Goal: Navigation & Orientation: Find specific page/section

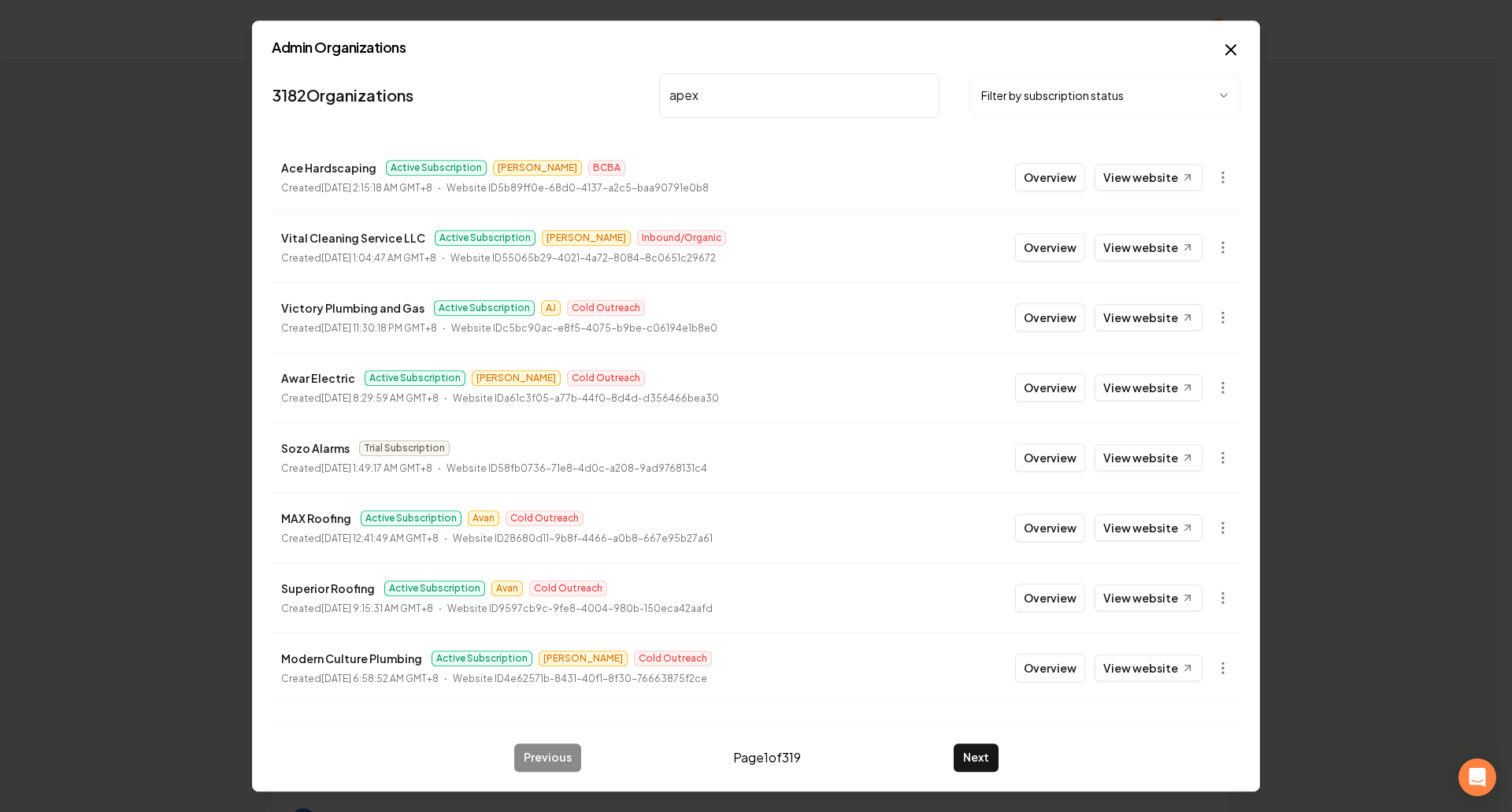
type input "apex"
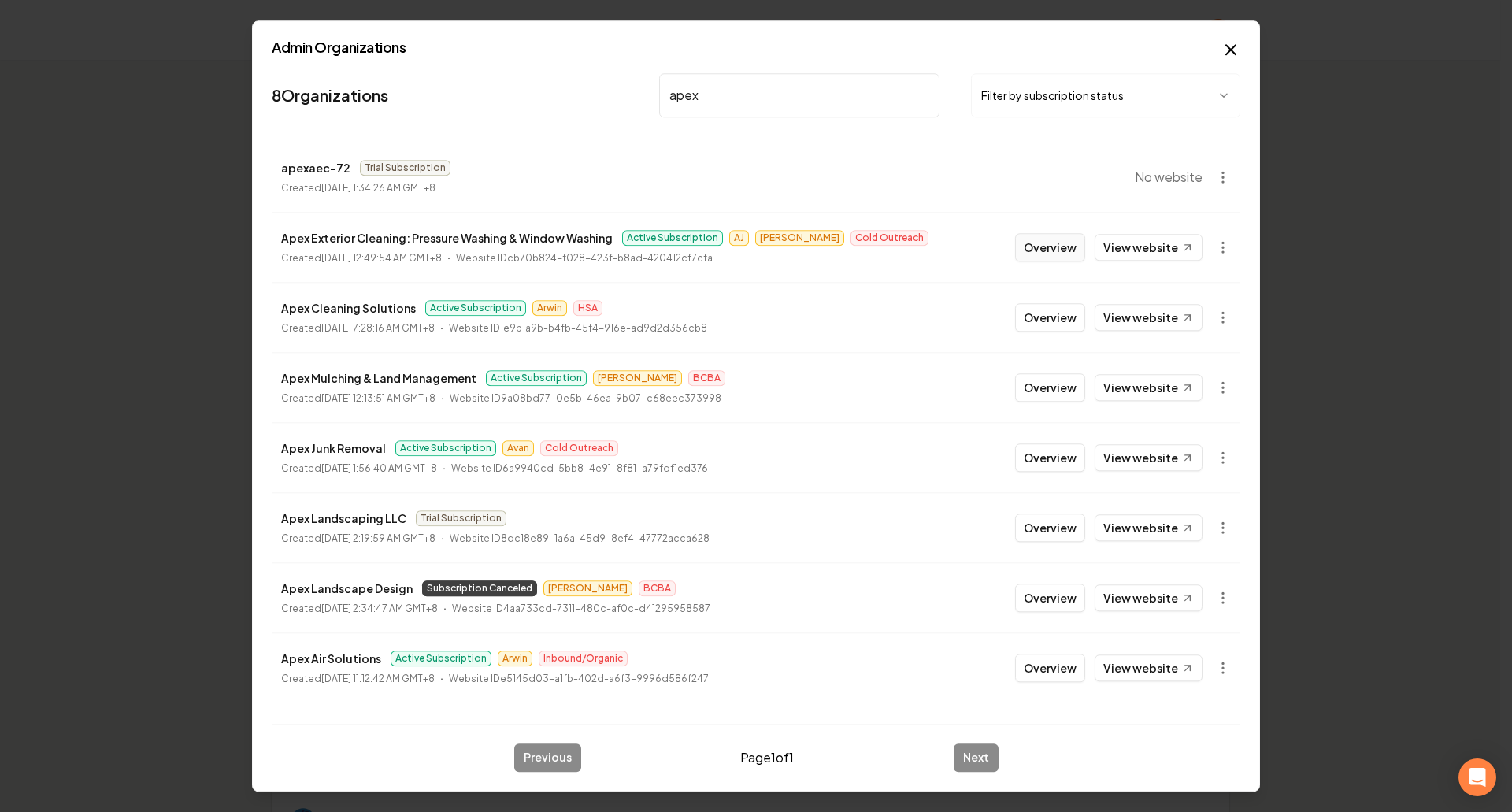
click at [1079, 245] on button "Overview" at bounding box center [1050, 248] width 70 height 29
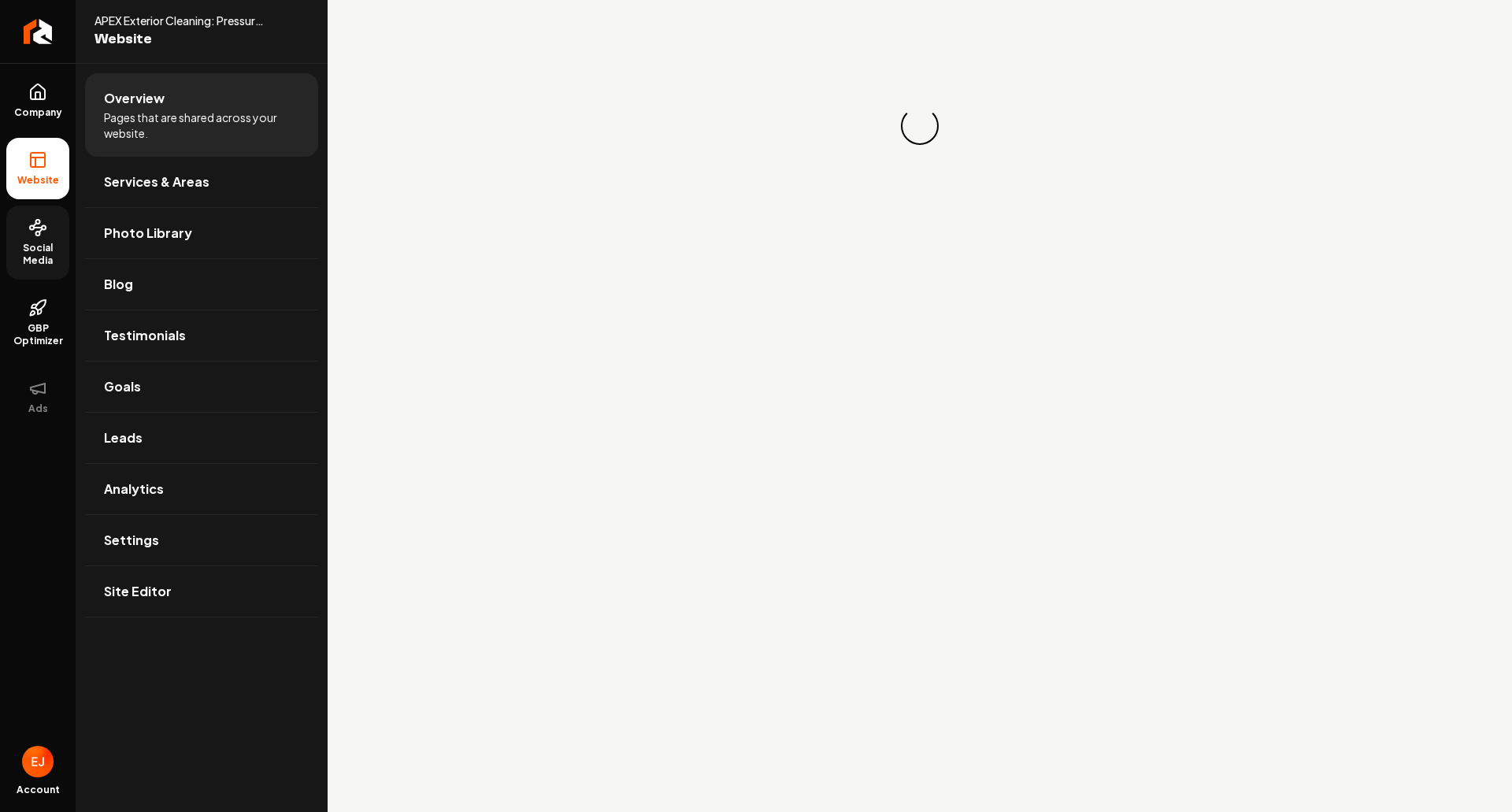
click at [54, 249] on span "Social Media" at bounding box center [37, 254] width 63 height 25
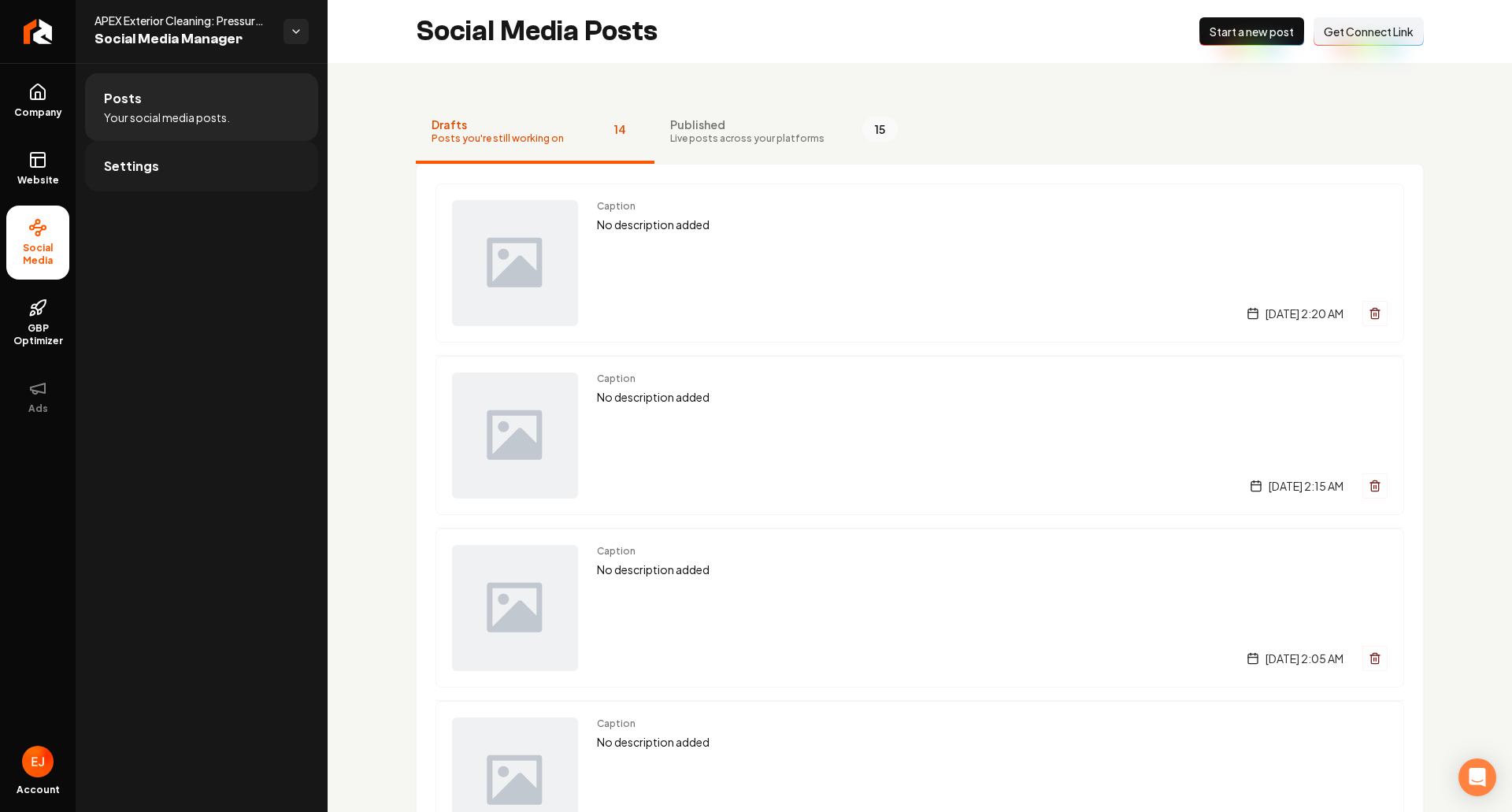
click at [219, 173] on link "Settings" at bounding box center [202, 166] width 233 height 50
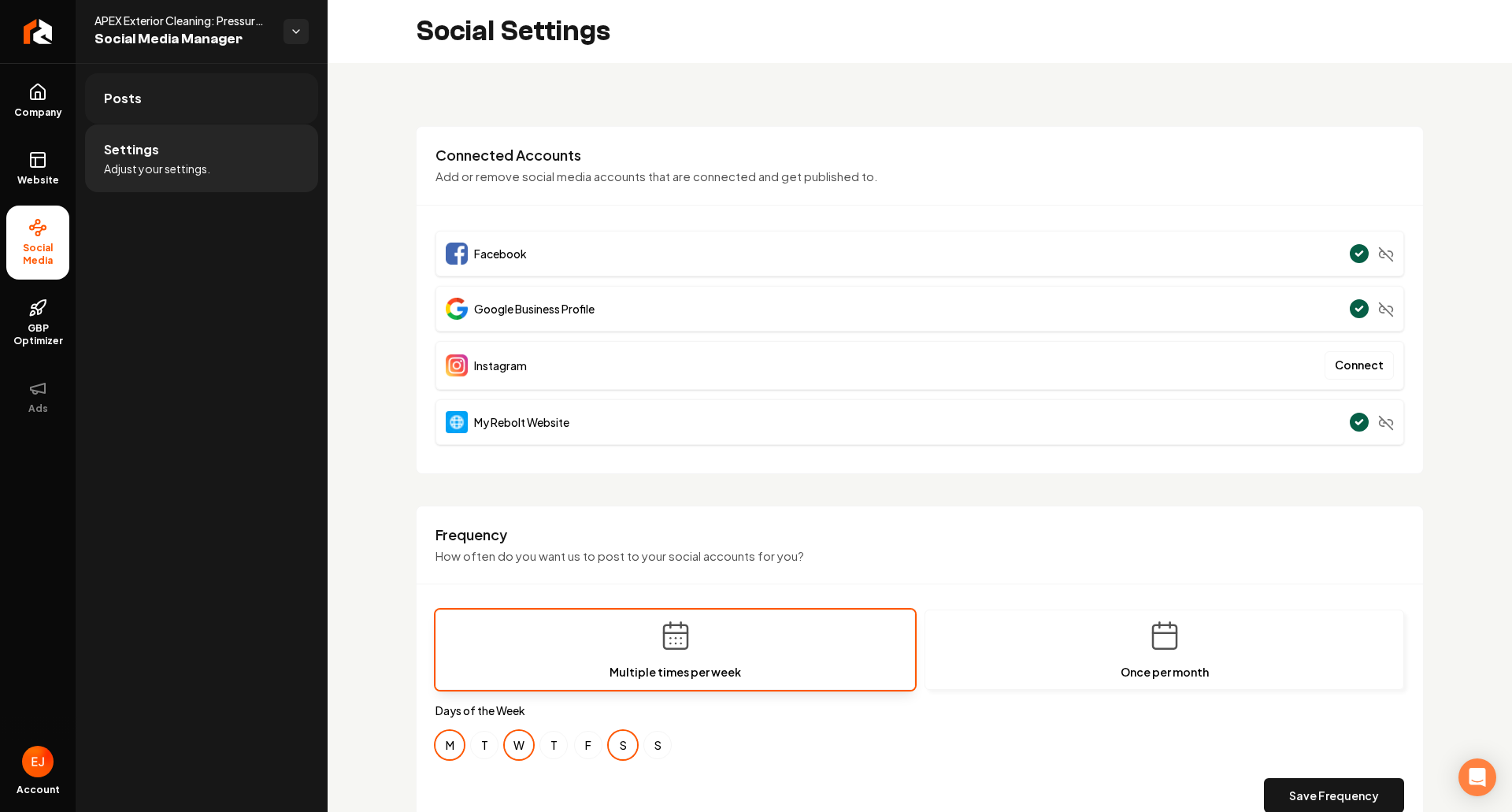
click at [186, 90] on link "Posts" at bounding box center [202, 98] width 233 height 50
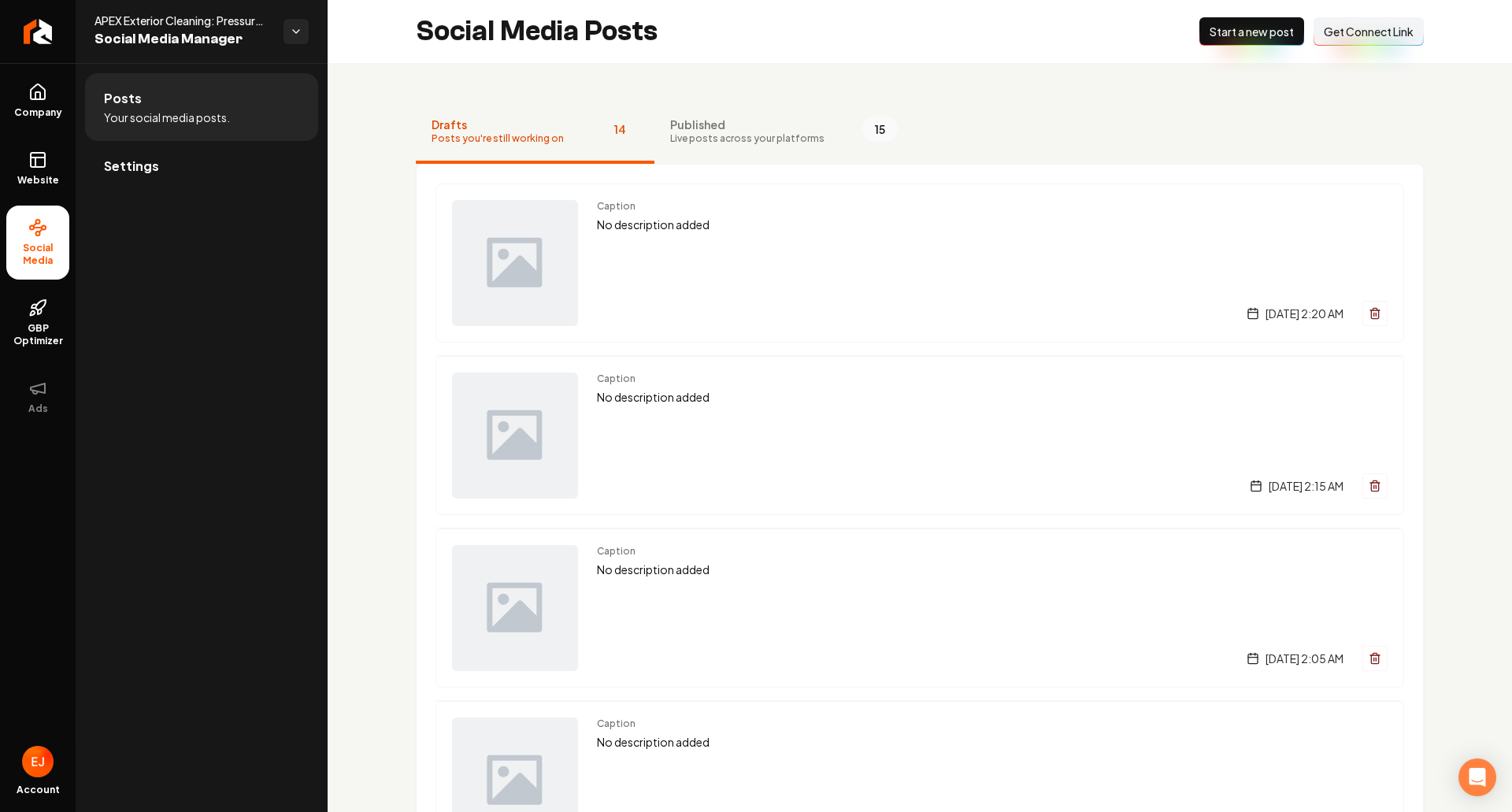
click at [1377, 41] on button "Connect Link Get Connect Link" at bounding box center [1369, 32] width 110 height 29
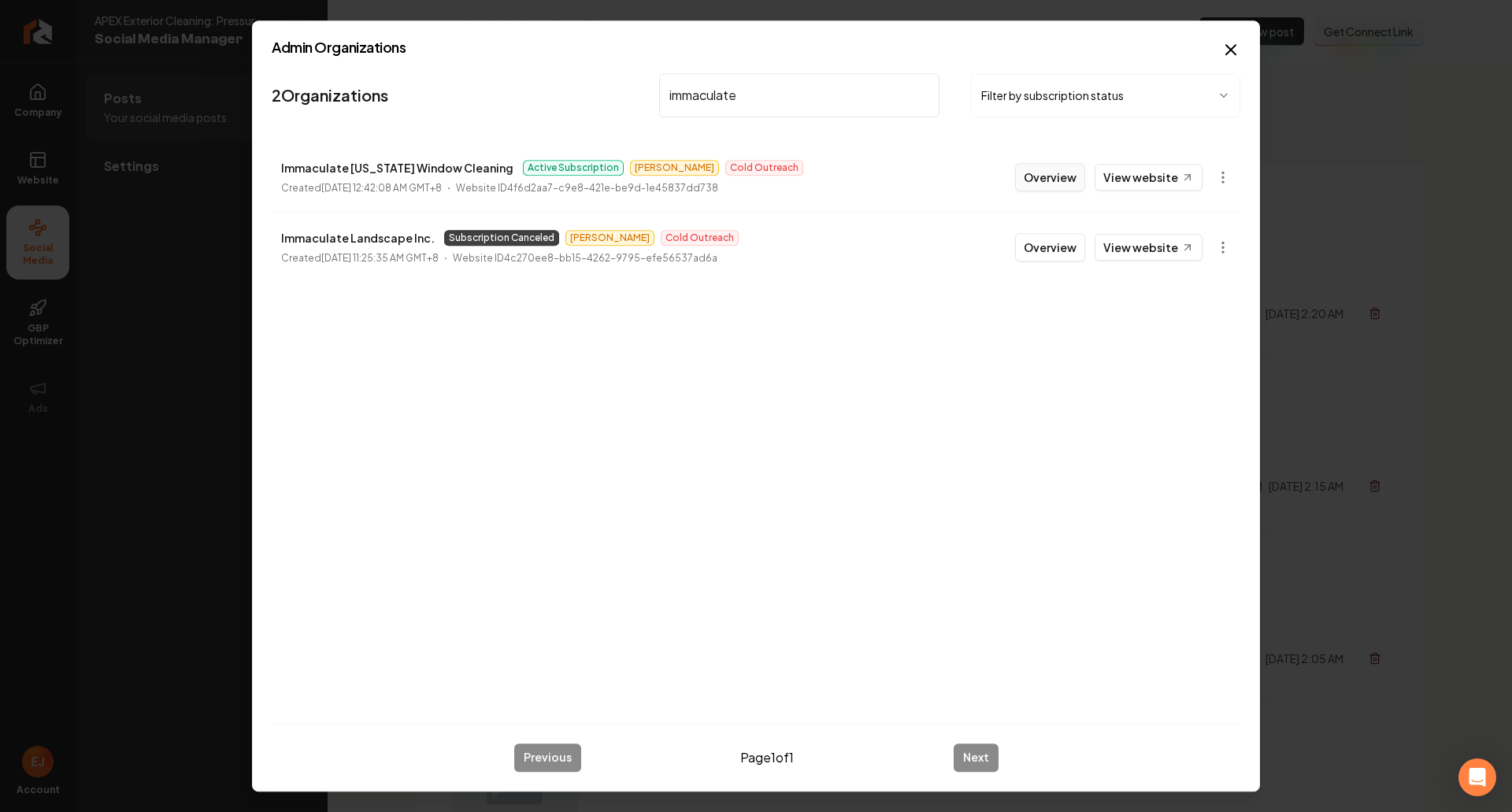
type input "immaculate"
click at [1022, 177] on button "Overview" at bounding box center [1050, 178] width 70 height 29
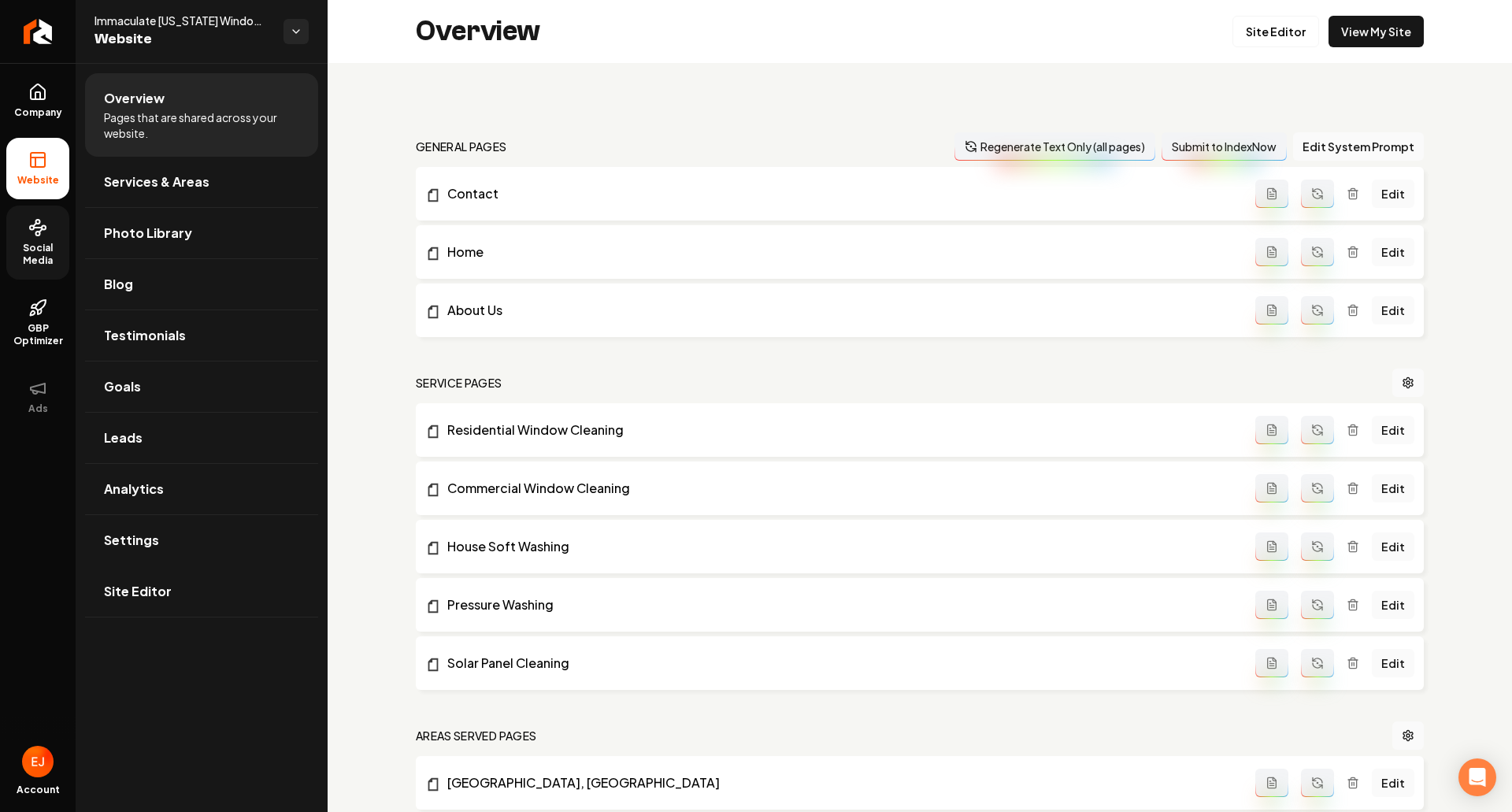
click at [45, 252] on span "Social Media" at bounding box center [37, 254] width 63 height 25
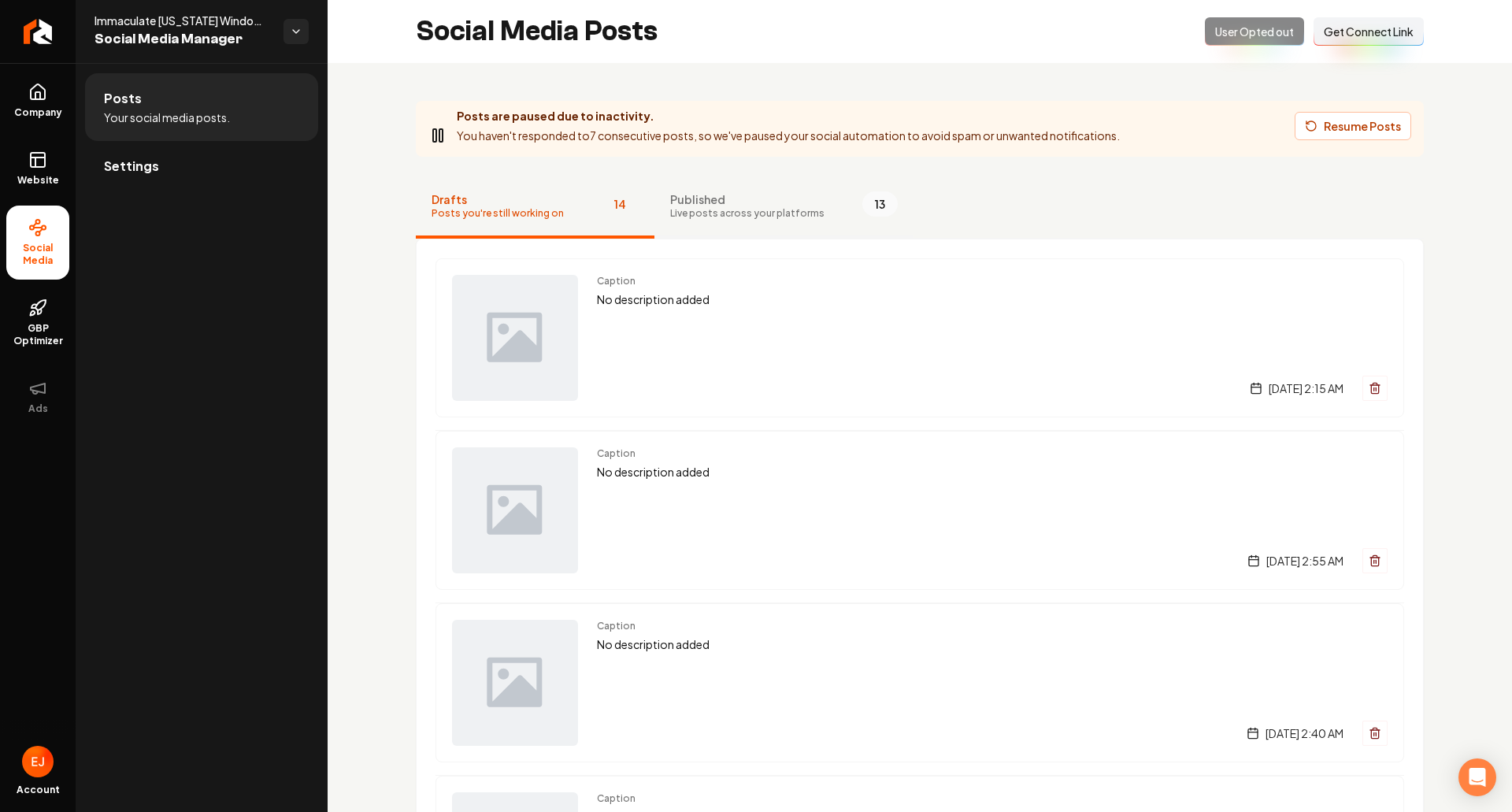
click at [715, 216] on span "Live posts across your platforms" at bounding box center [747, 214] width 155 height 13
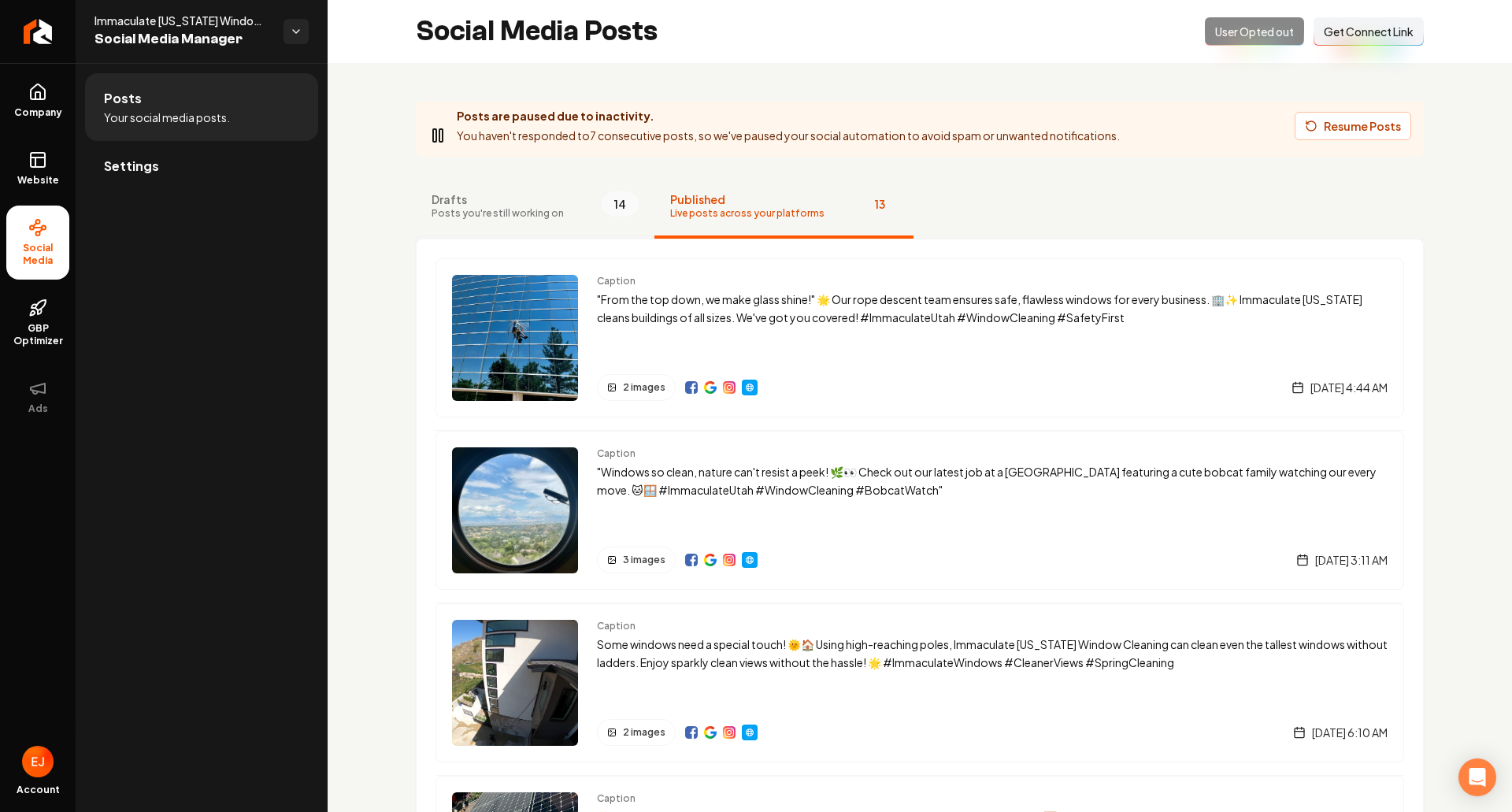
click at [464, 206] on span "Drafts" at bounding box center [498, 199] width 132 height 16
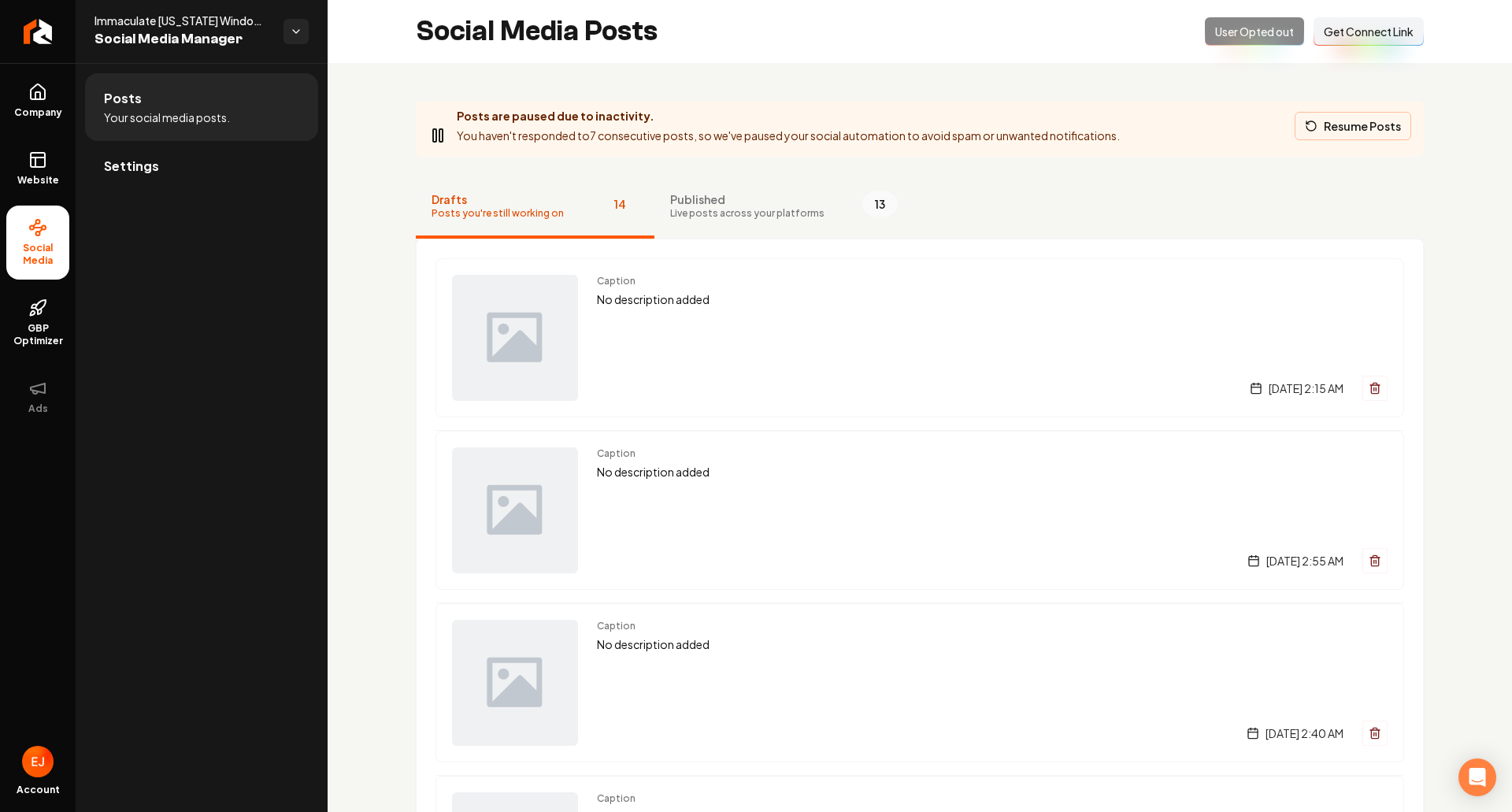
click at [1314, 121] on button "Resume Posts" at bounding box center [1353, 126] width 116 height 29
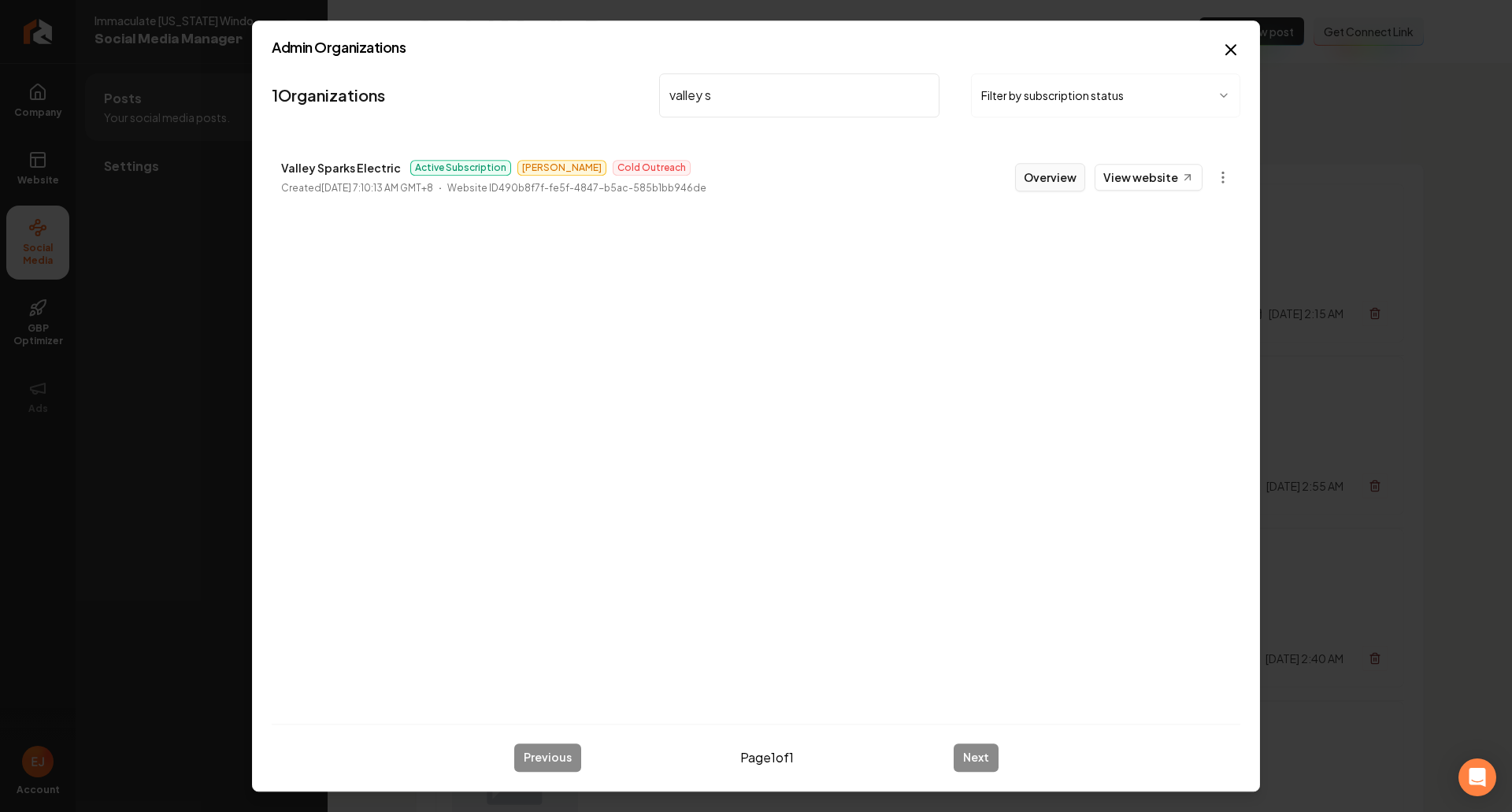
type input "valley s"
click at [1028, 178] on button "Overview" at bounding box center [1050, 178] width 70 height 29
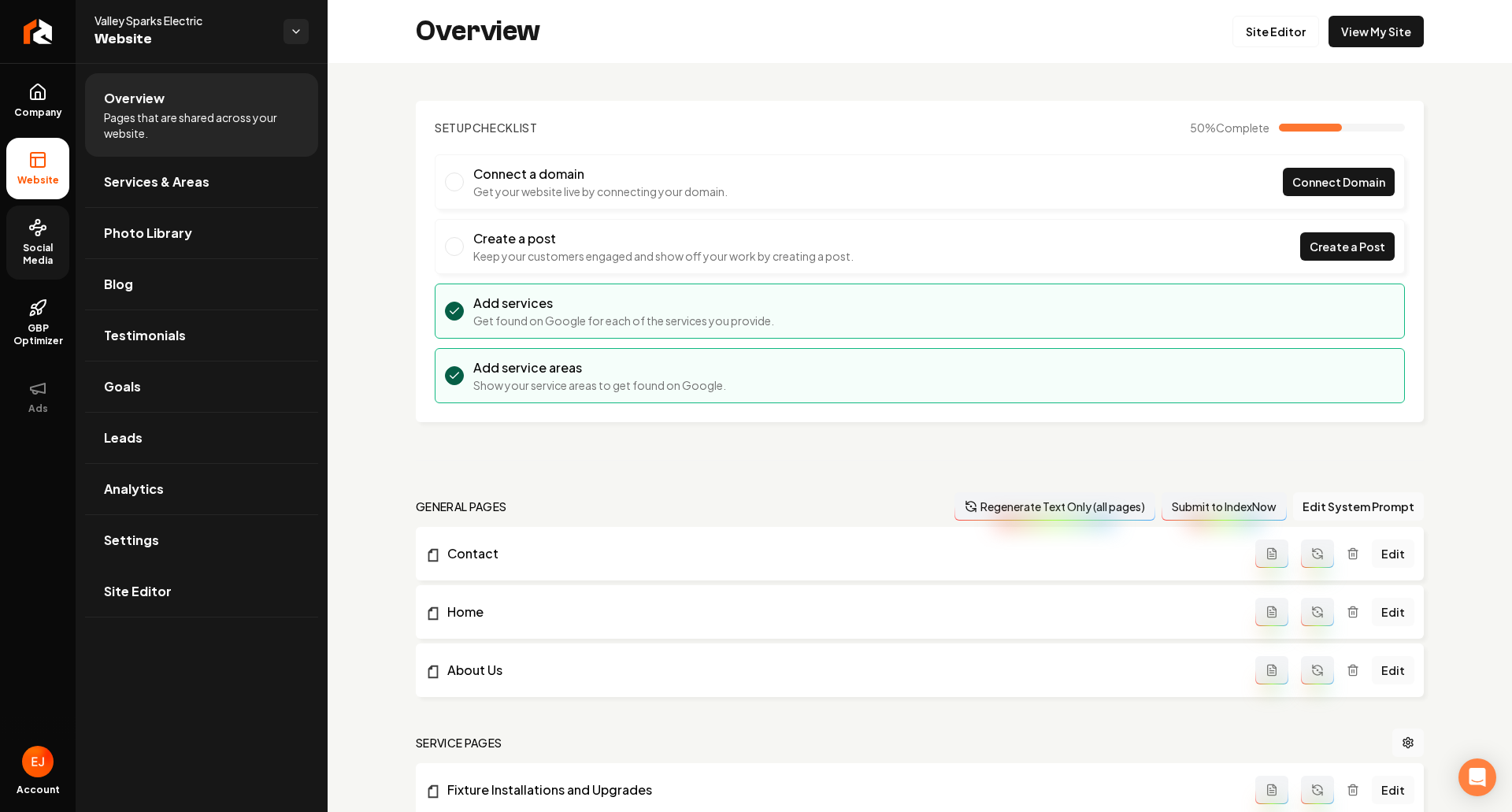
drag, startPoint x: 1340, startPoint y: 30, endPoint x: 1318, endPoint y: 26, distance: 22.4
click at [53, 238] on link "Social Media" at bounding box center [37, 242] width 63 height 74
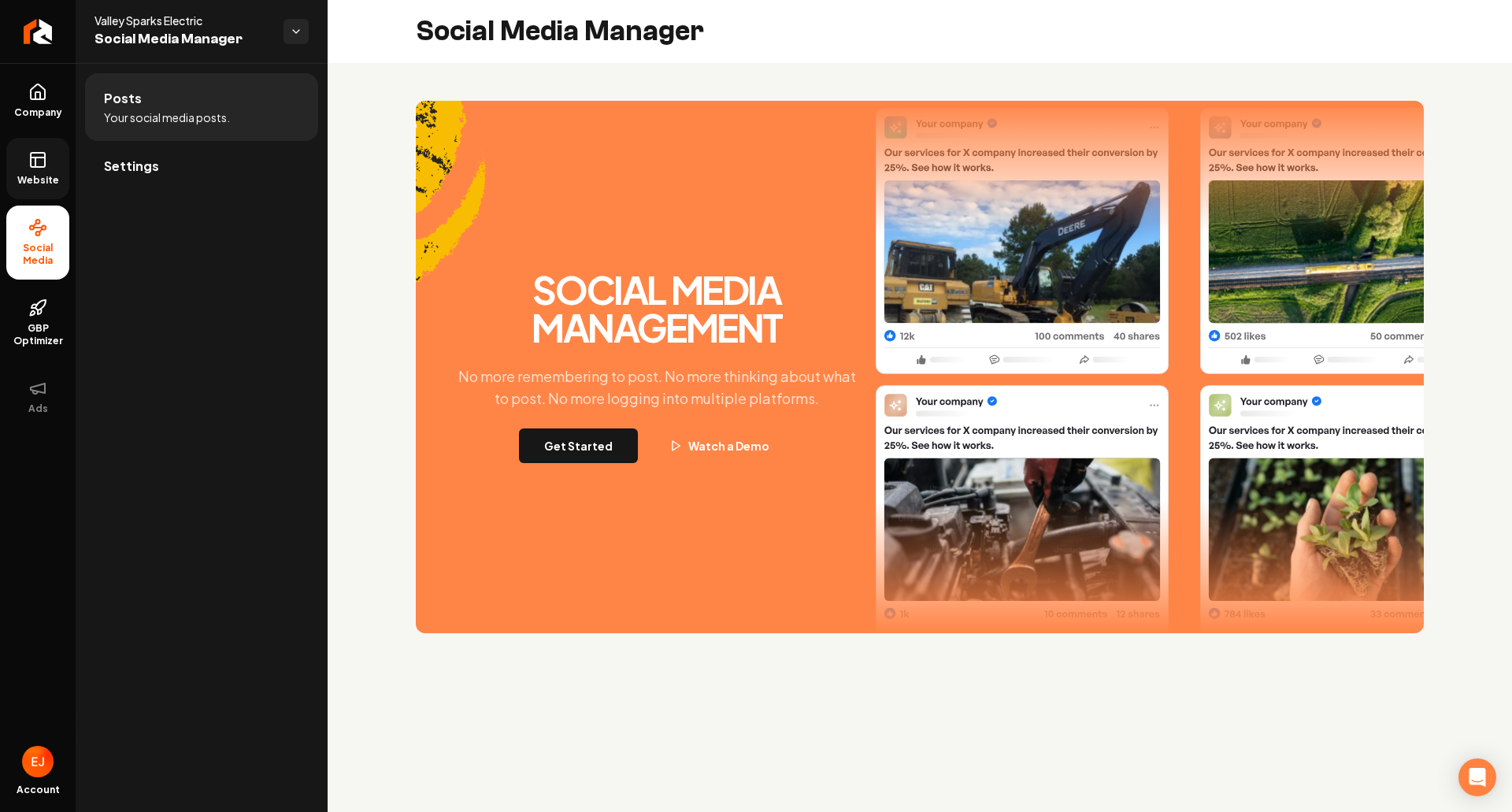
click at [38, 163] on icon at bounding box center [38, 160] width 19 height 19
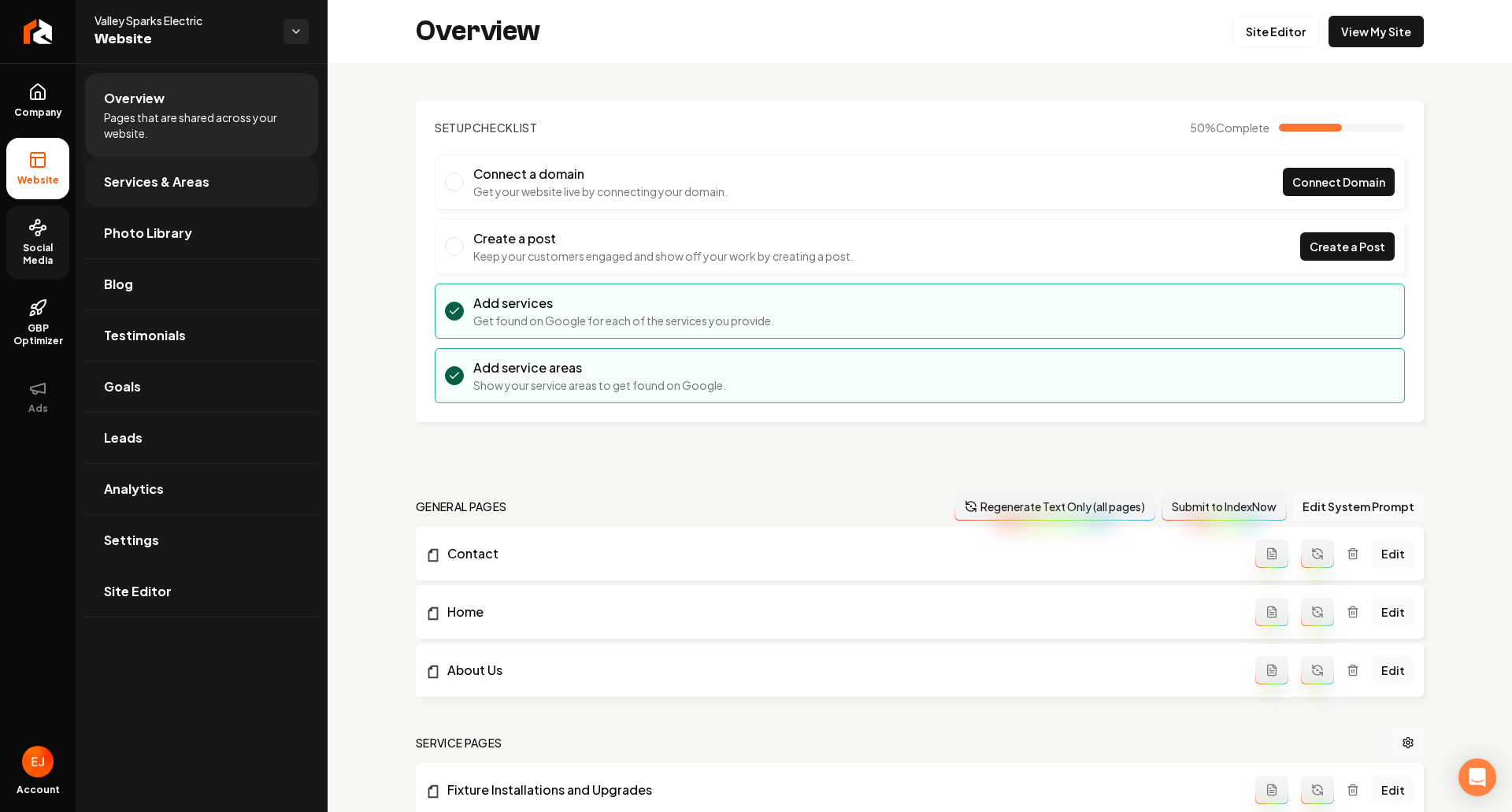
click at [118, 196] on link "Services & Areas" at bounding box center [202, 182] width 233 height 50
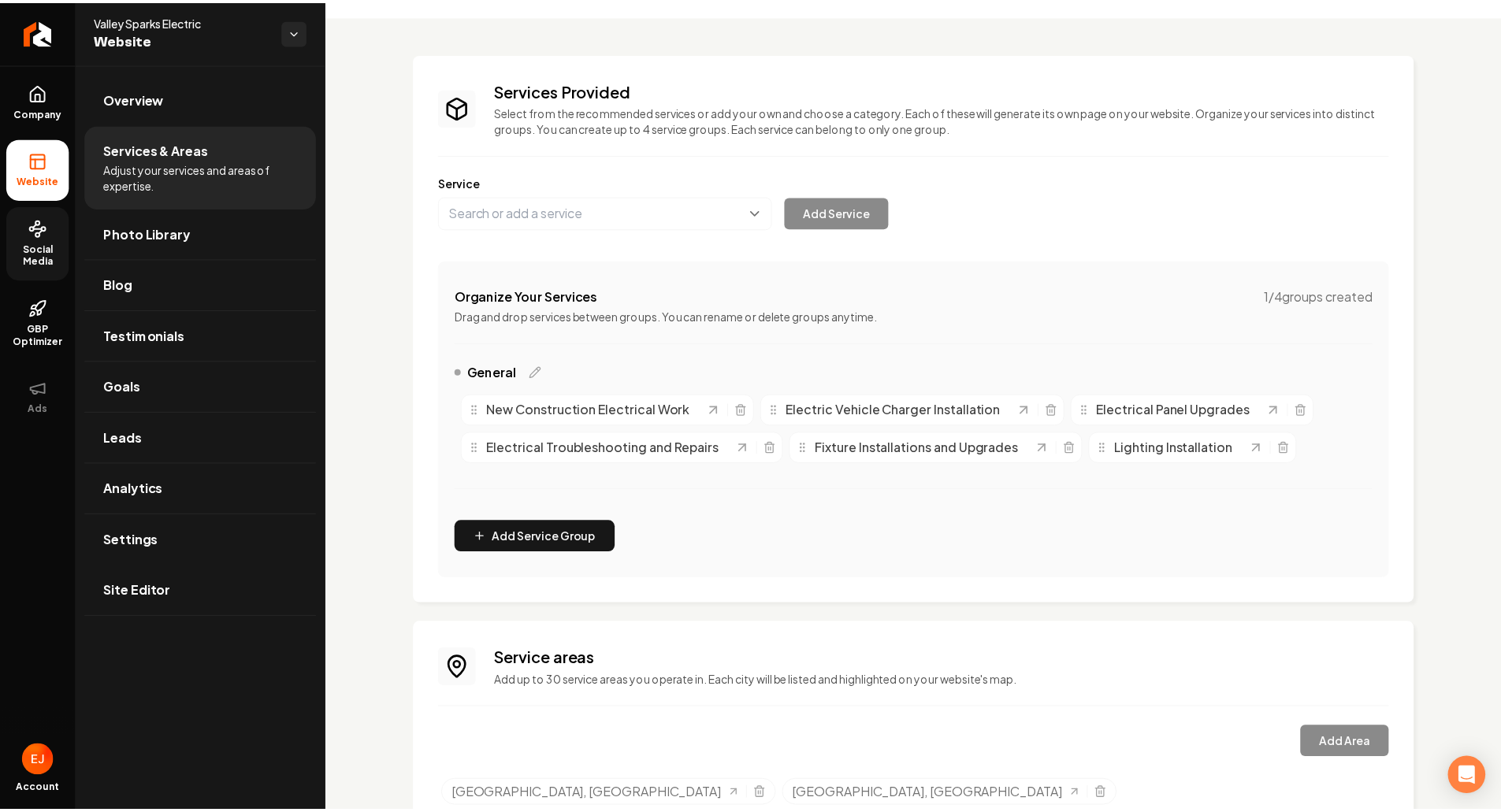
scroll to position [112, 0]
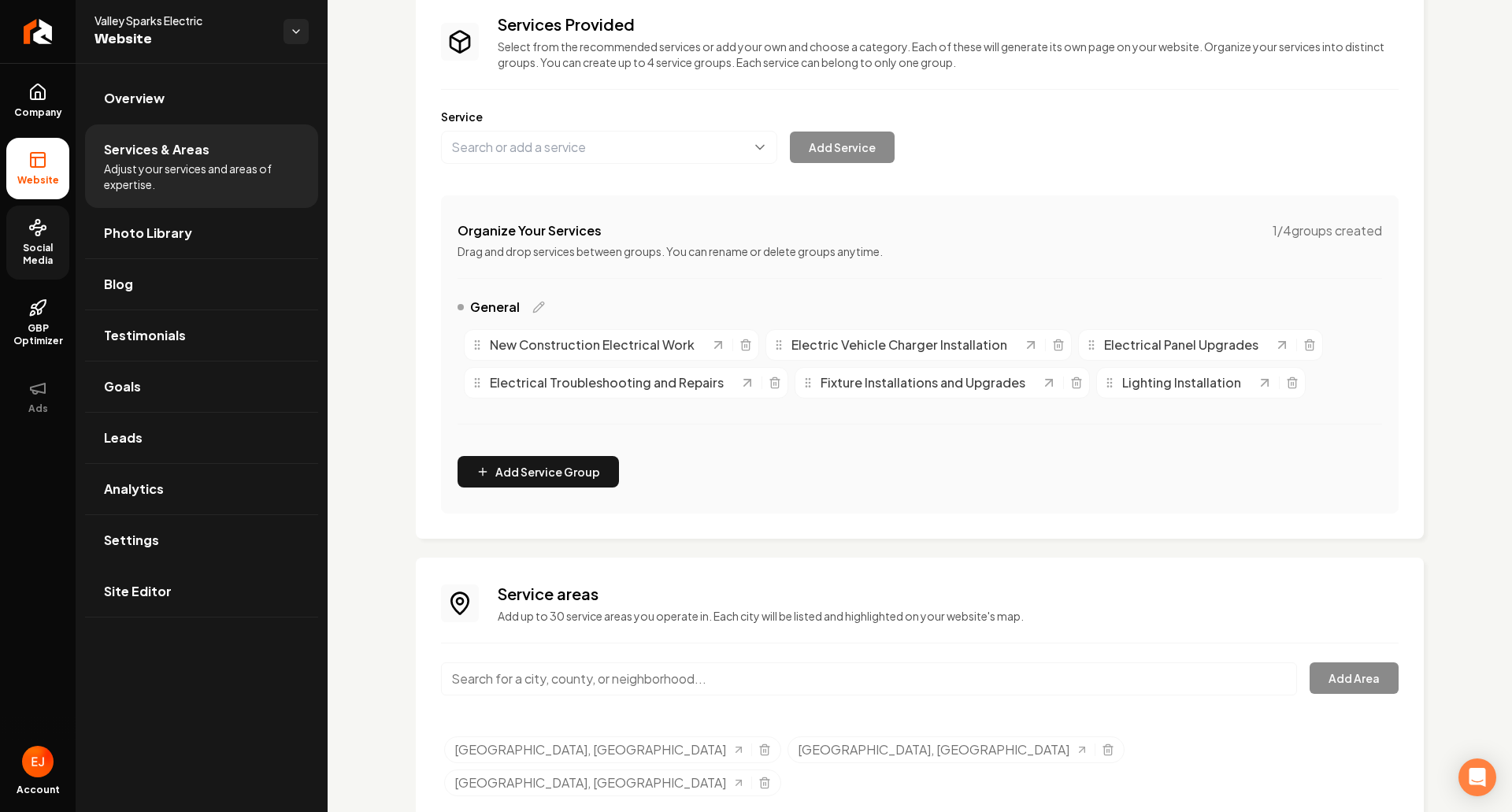
click at [750, 681] on input "Main content area" at bounding box center [869, 679] width 856 height 33
type input "90210"
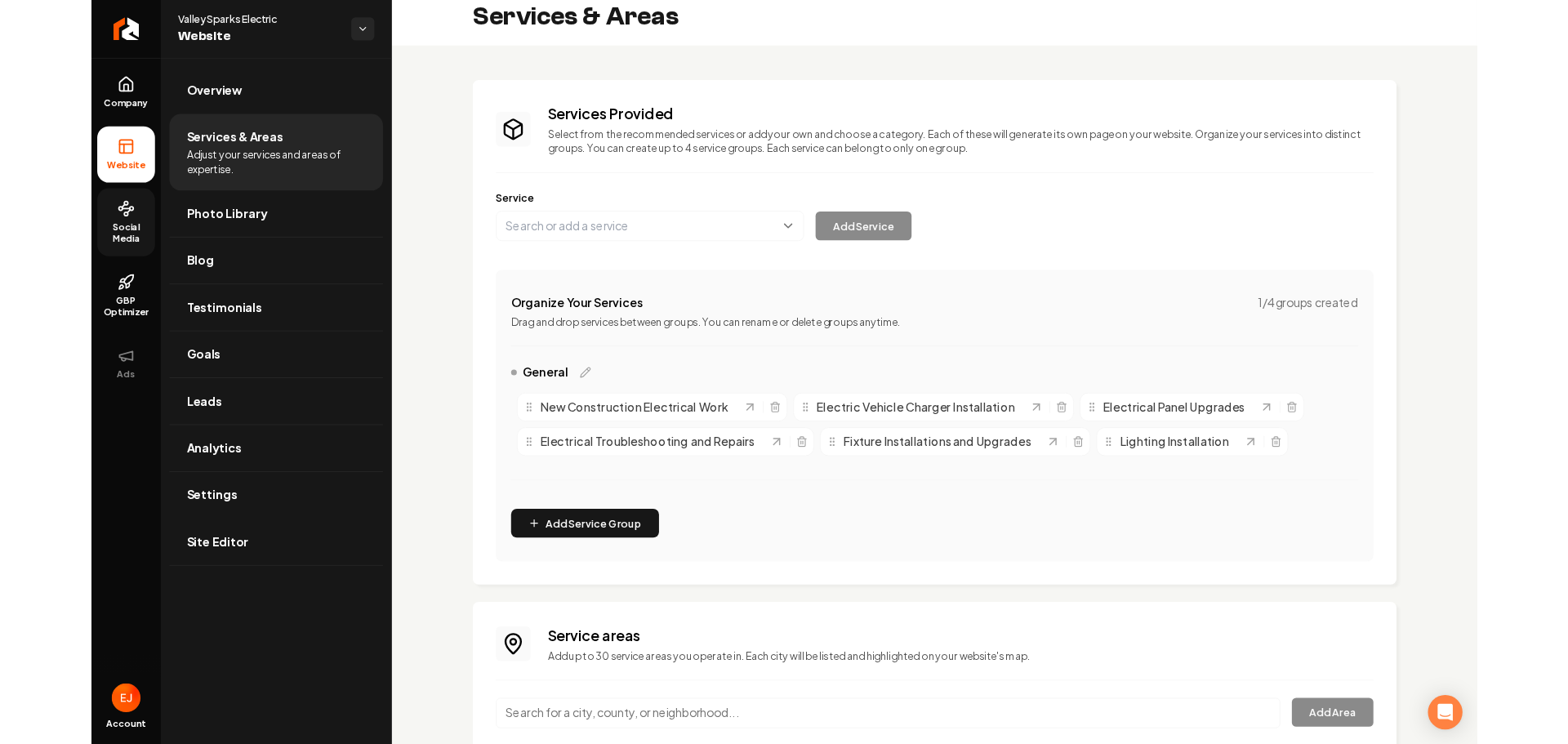
scroll to position [0, 0]
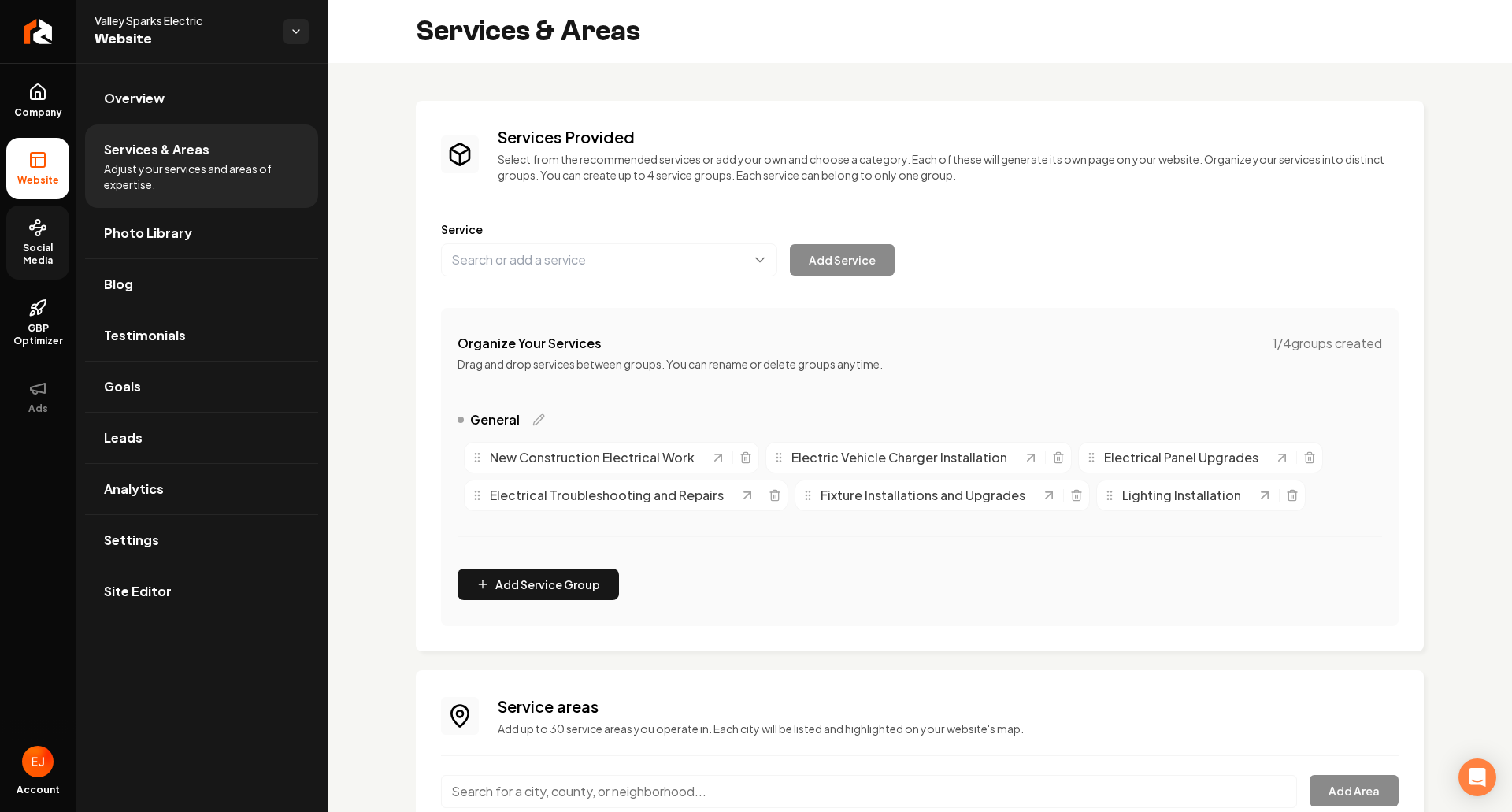
click at [38, 236] on circle at bounding box center [37, 233] width 4 height 4
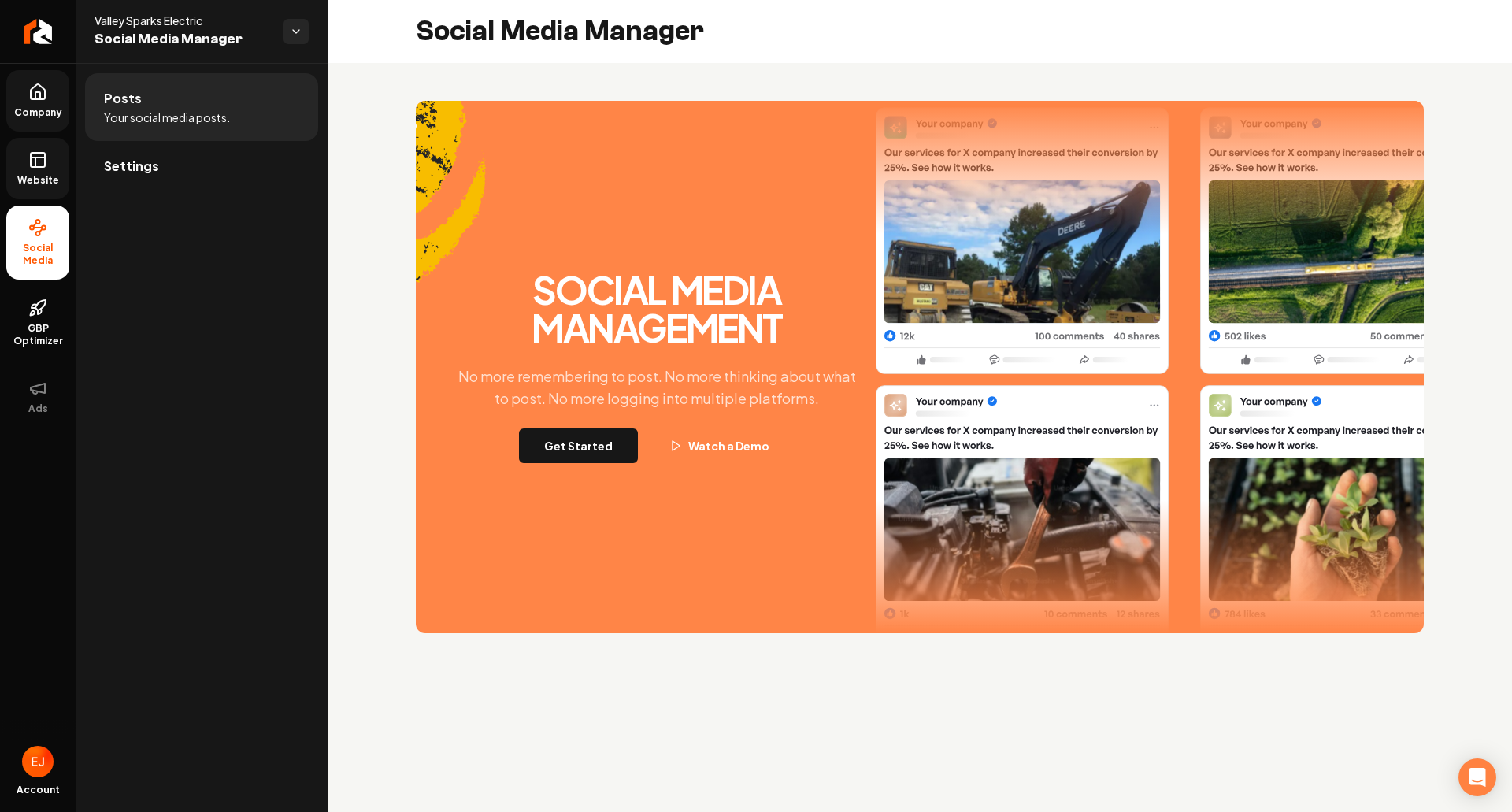
click at [41, 110] on span "Company" at bounding box center [38, 112] width 61 height 13
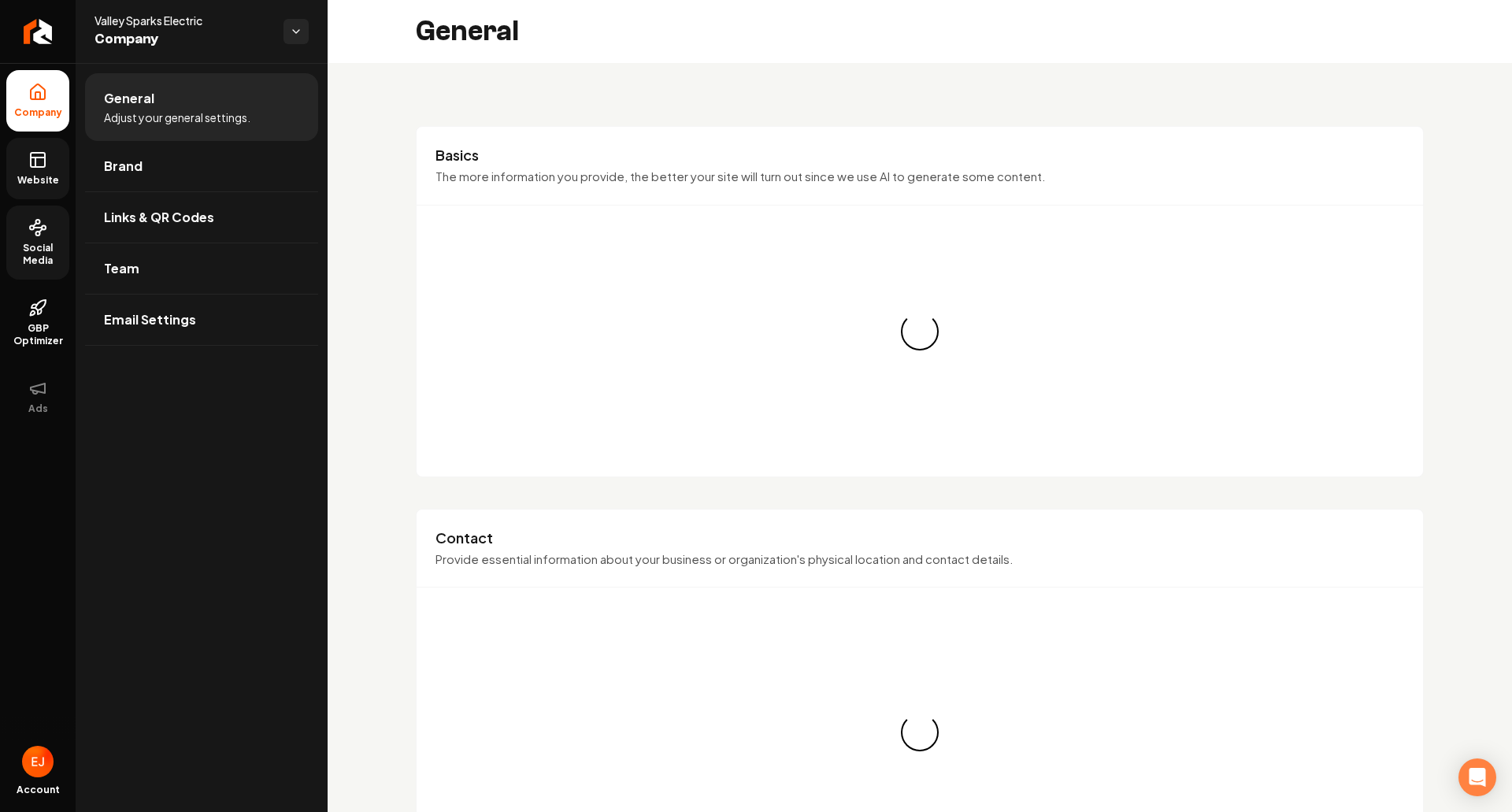
click at [34, 167] on rect at bounding box center [38, 160] width 14 height 14
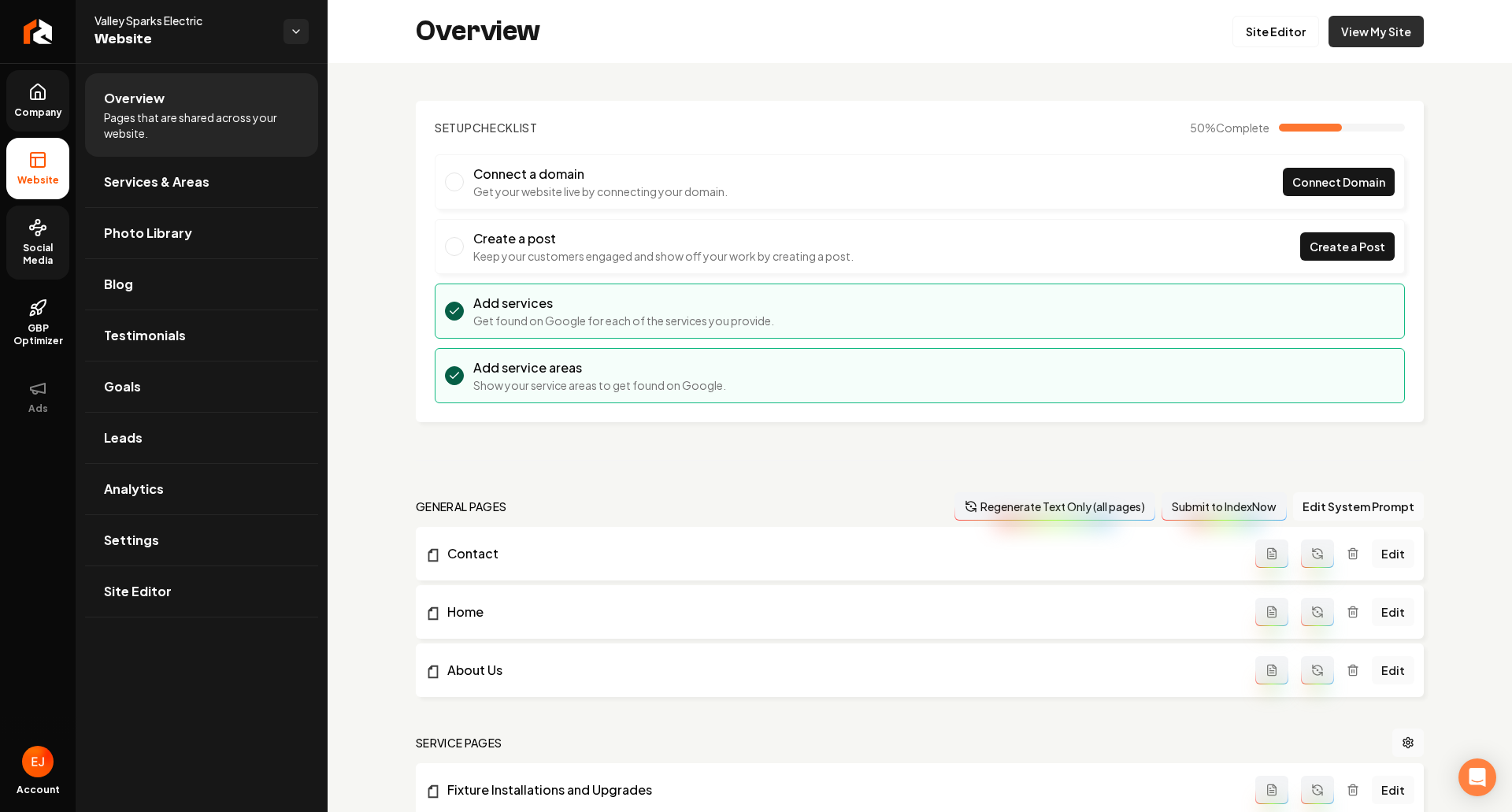
click at [1359, 33] on link "View My Site" at bounding box center [1376, 32] width 96 height 32
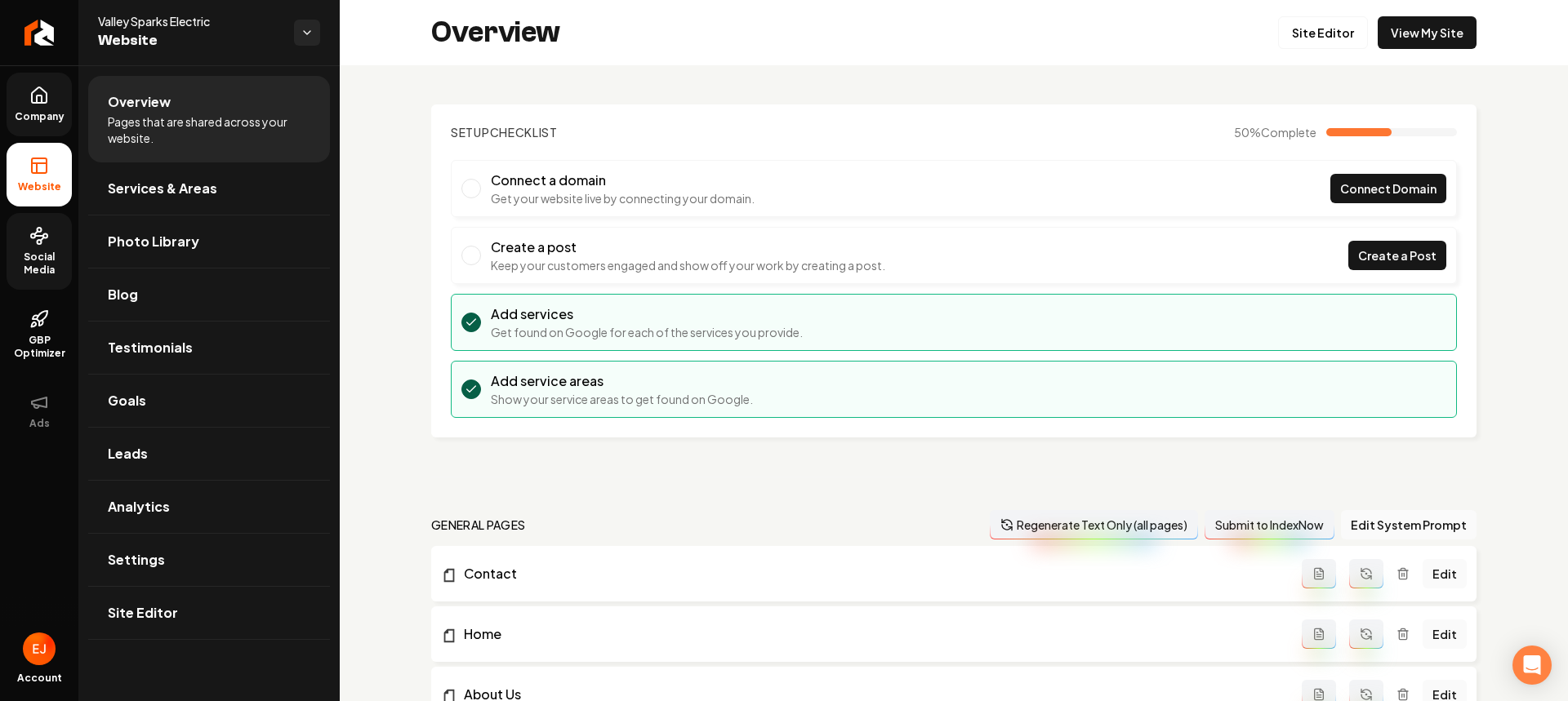
click at [55, 107] on link "Company" at bounding box center [39, 104] width 65 height 64
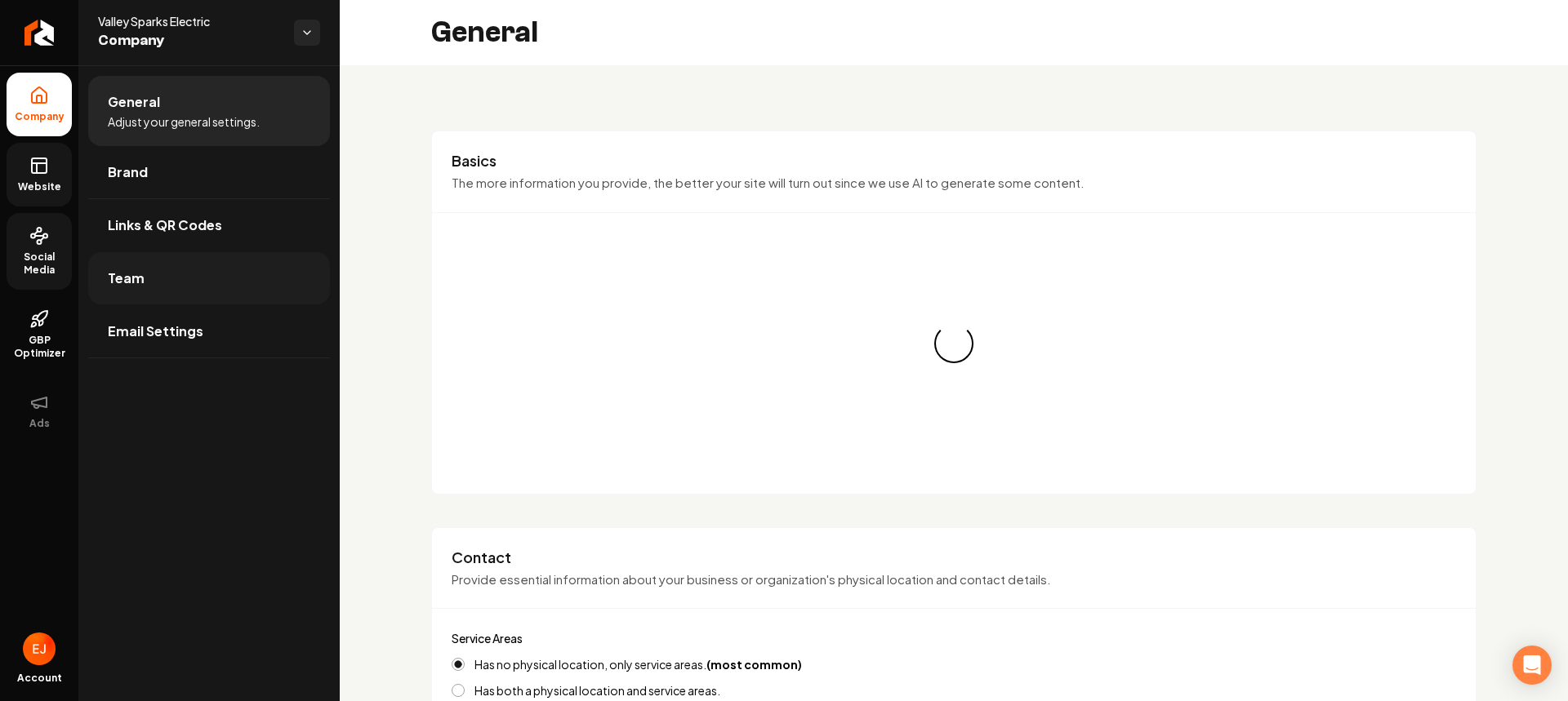
click at [145, 291] on link "Team" at bounding box center [209, 277] width 242 height 52
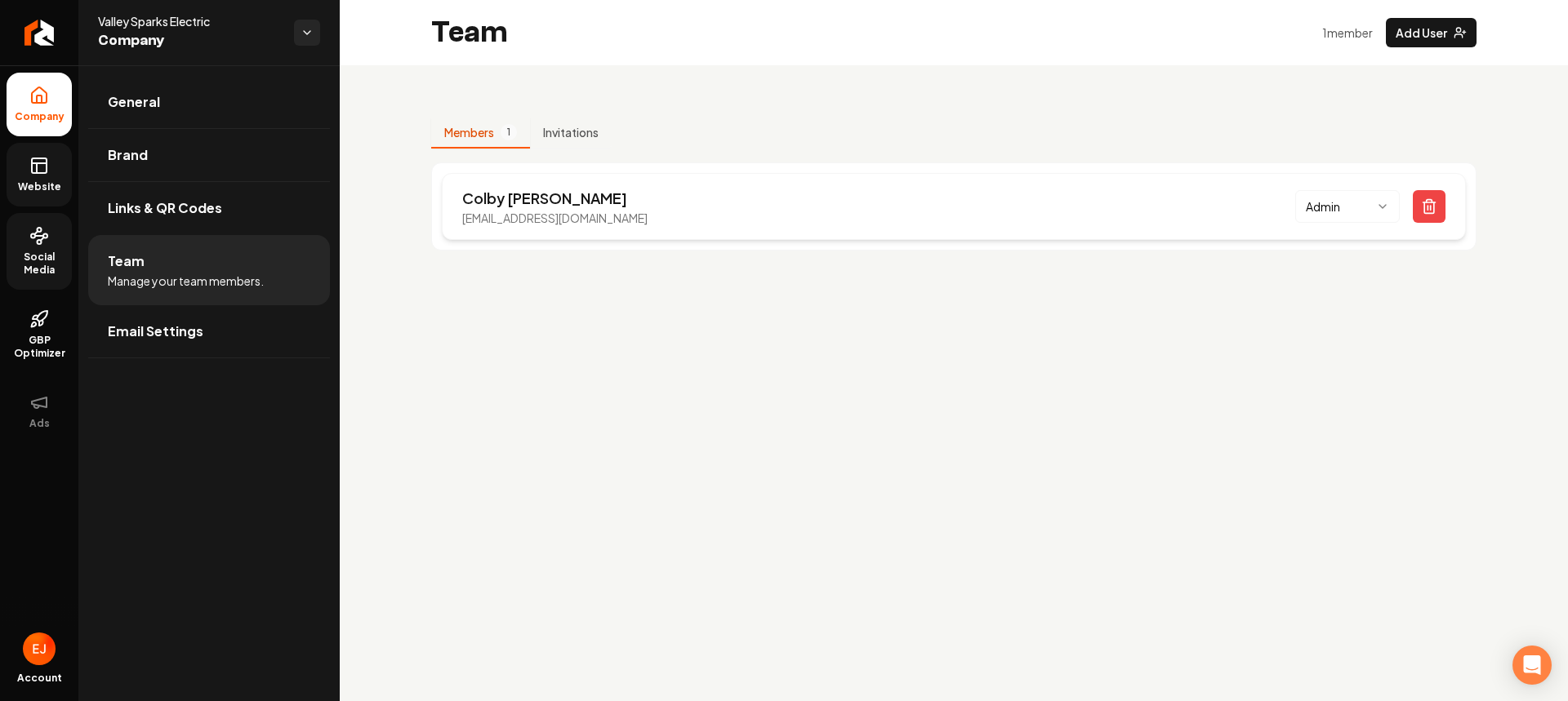
drag, startPoint x: 679, startPoint y: 220, endPoint x: 458, endPoint y: 234, distance: 221.4
click at [458, 234] on div "Colby Rannals valleysparkselectric@gmail.com Admin" at bounding box center [953, 206] width 1024 height 67
click at [48, 259] on span "Social Media" at bounding box center [39, 263] width 65 height 26
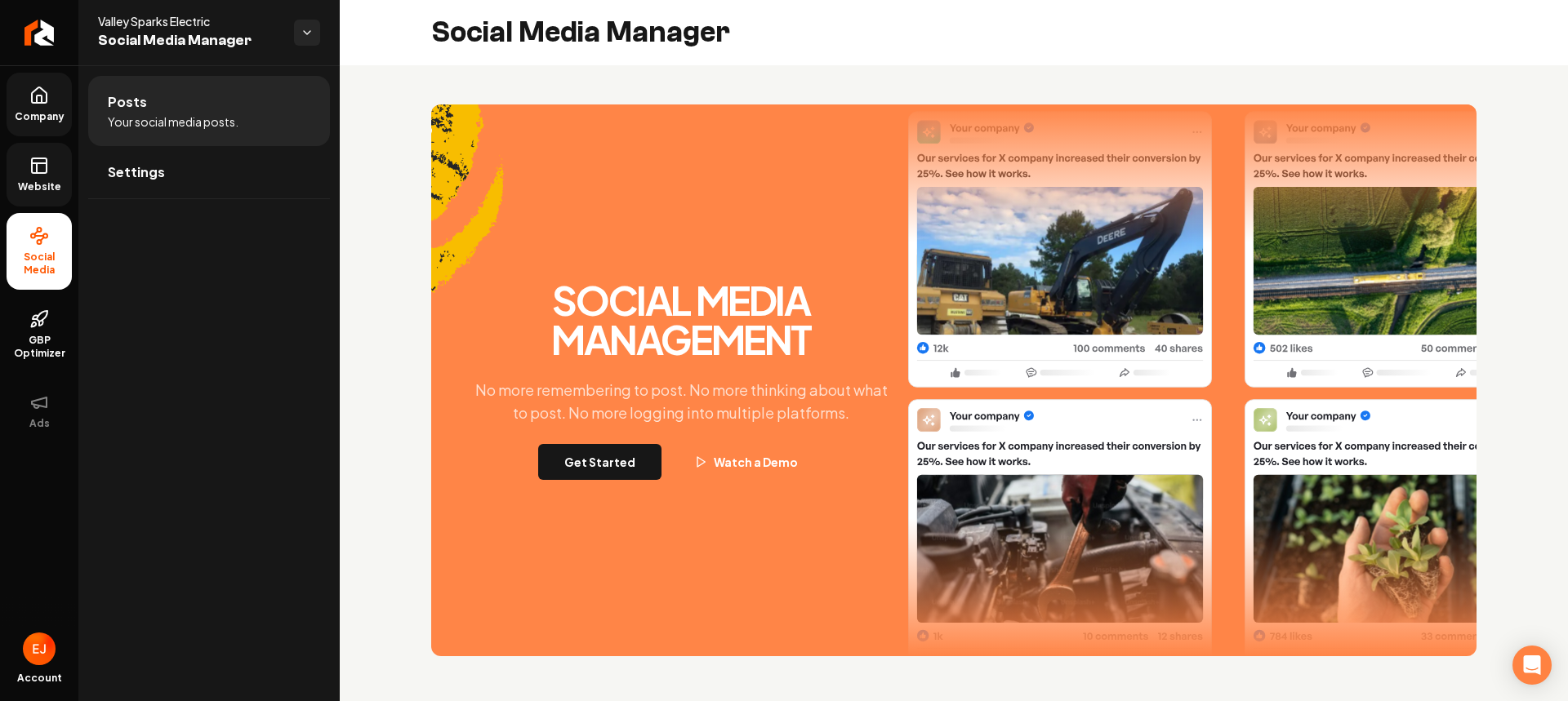
click at [55, 190] on span "Website" at bounding box center [40, 187] width 56 height 13
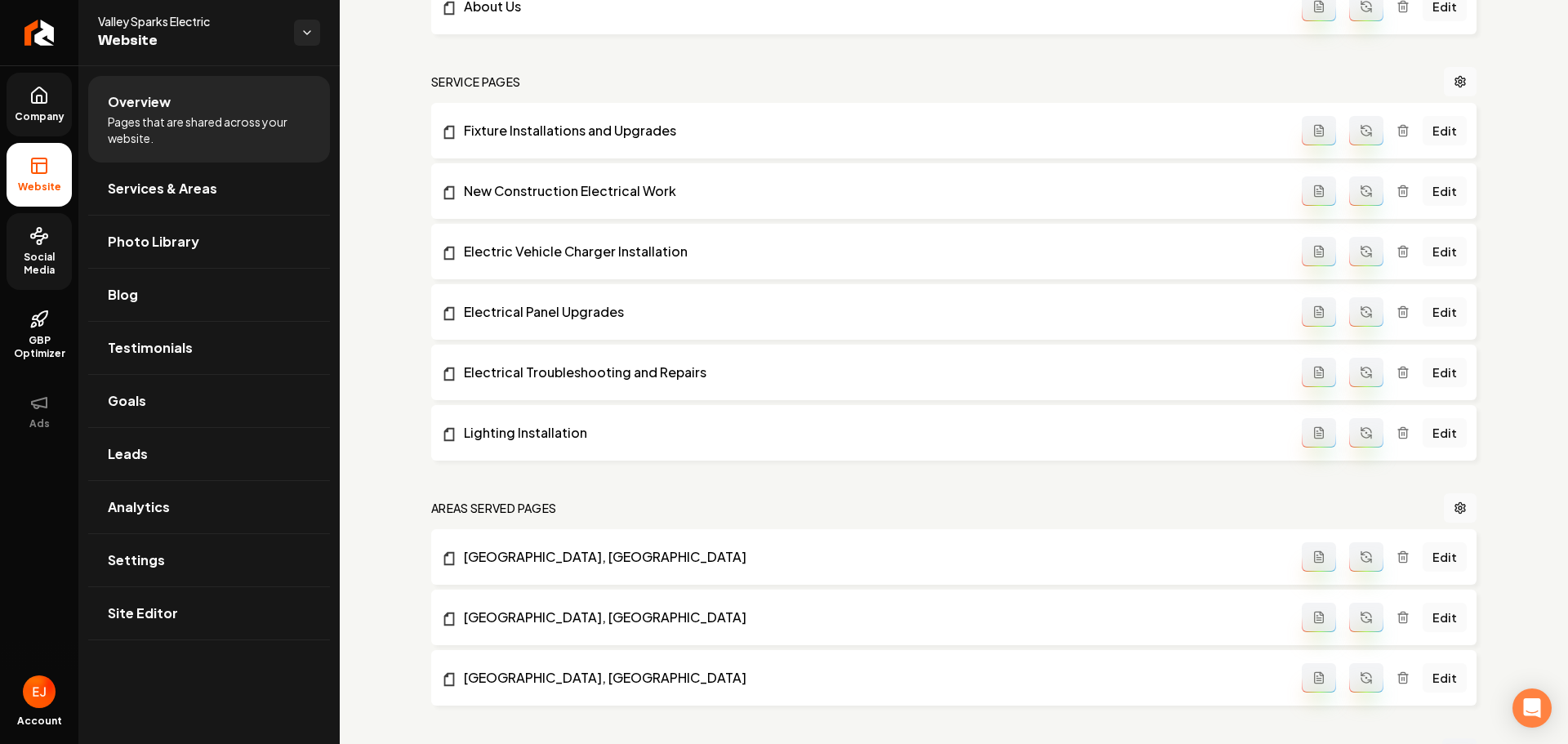
scroll to position [866, 0]
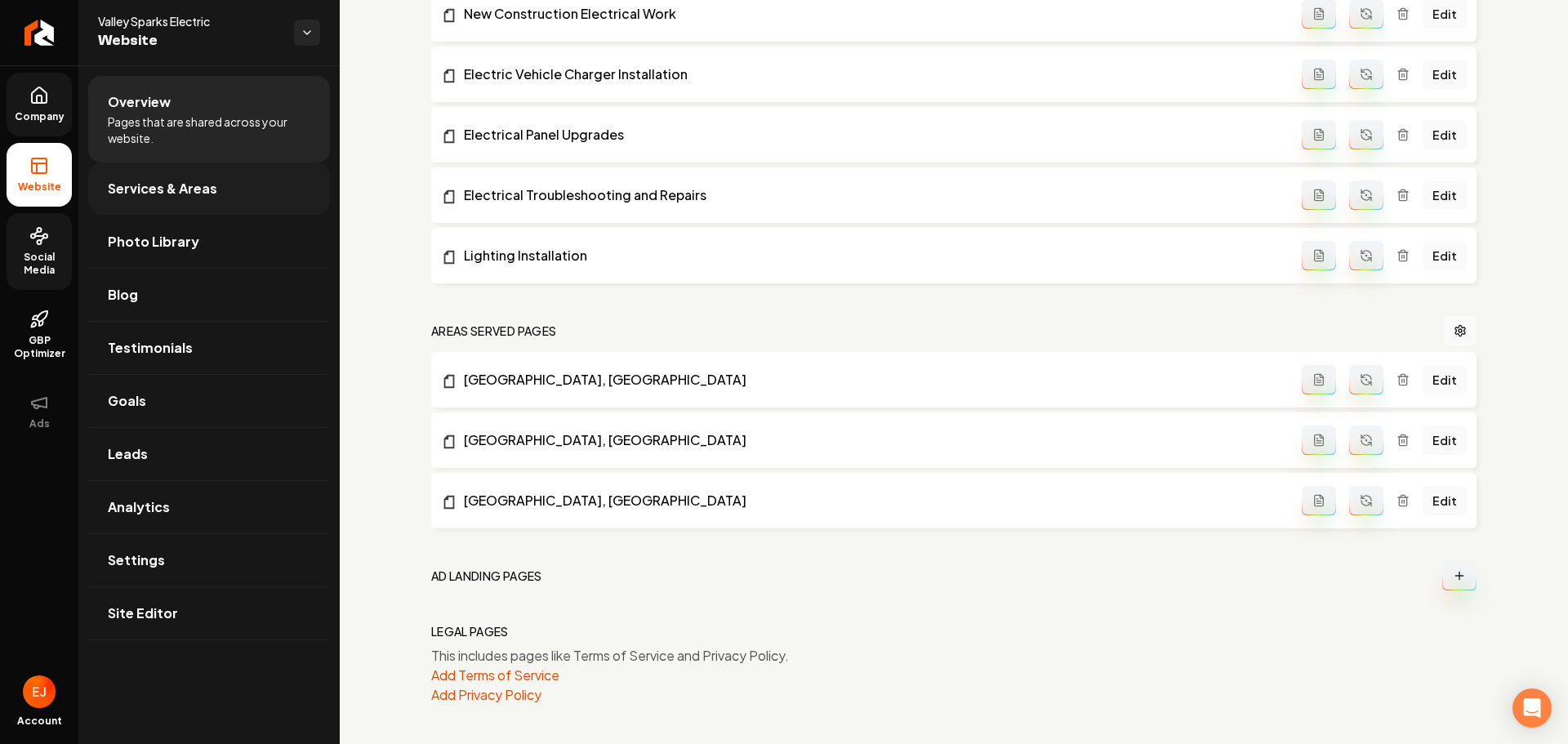
click at [215, 181] on link "Services & Areas" at bounding box center [209, 188] width 242 height 52
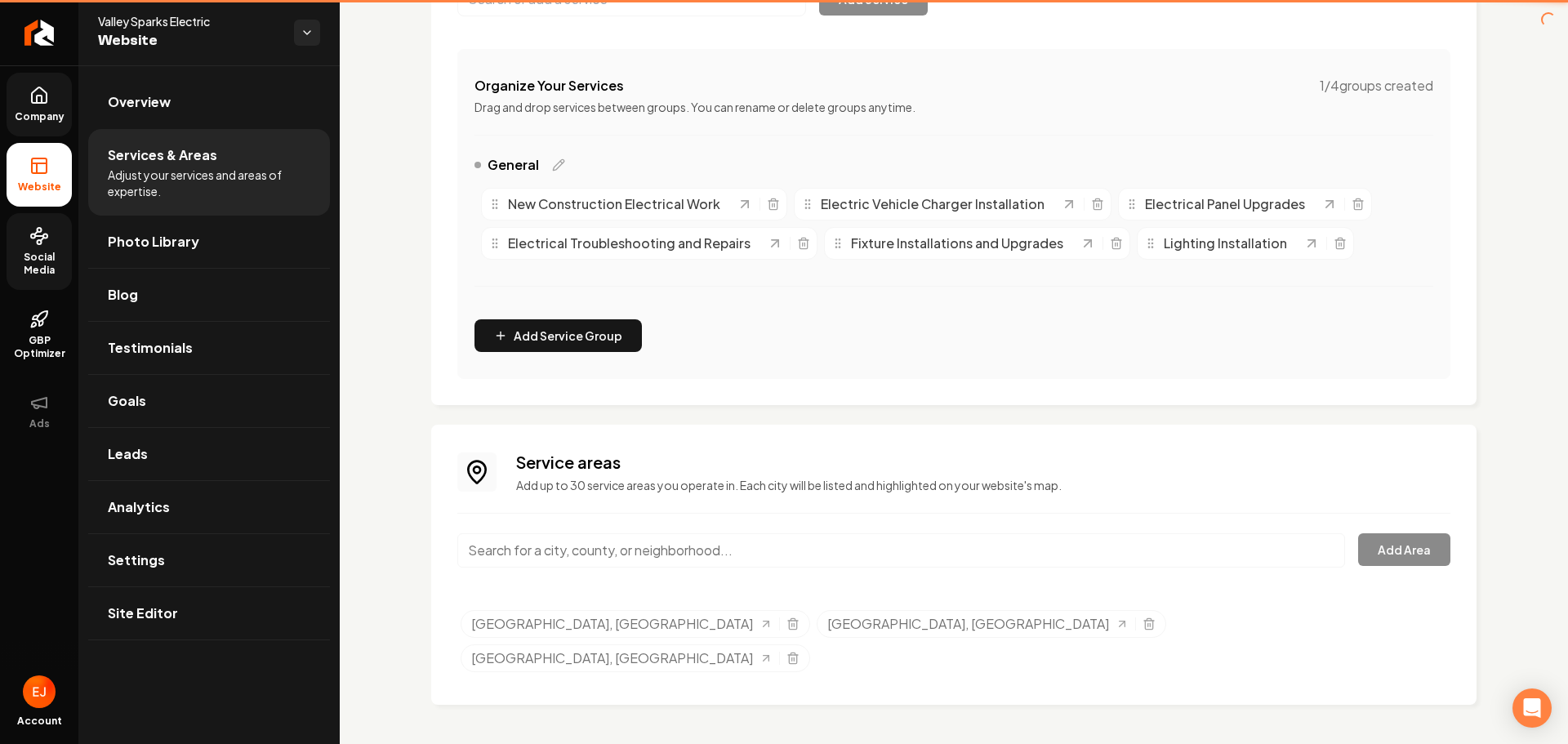
scroll to position [236, 0]
